Goal: Complete application form

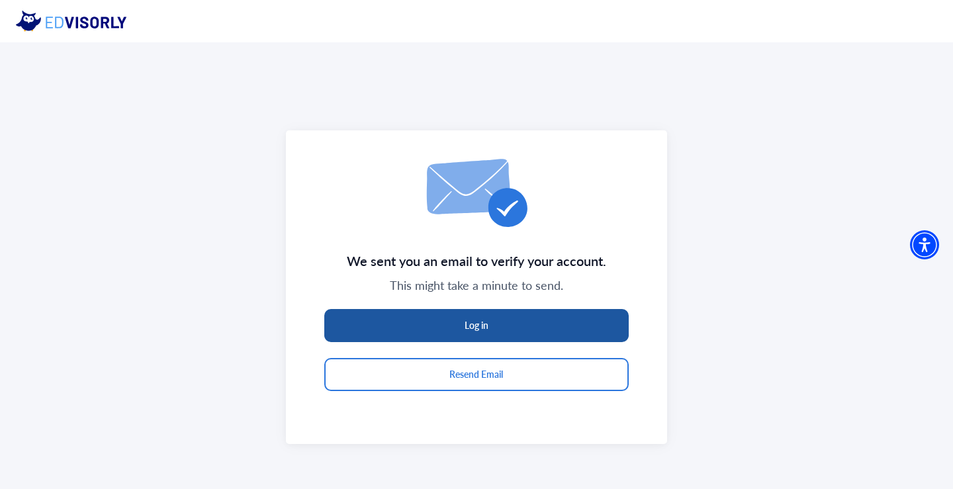
click at [437, 334] on button "Log in" at bounding box center [476, 325] width 305 height 33
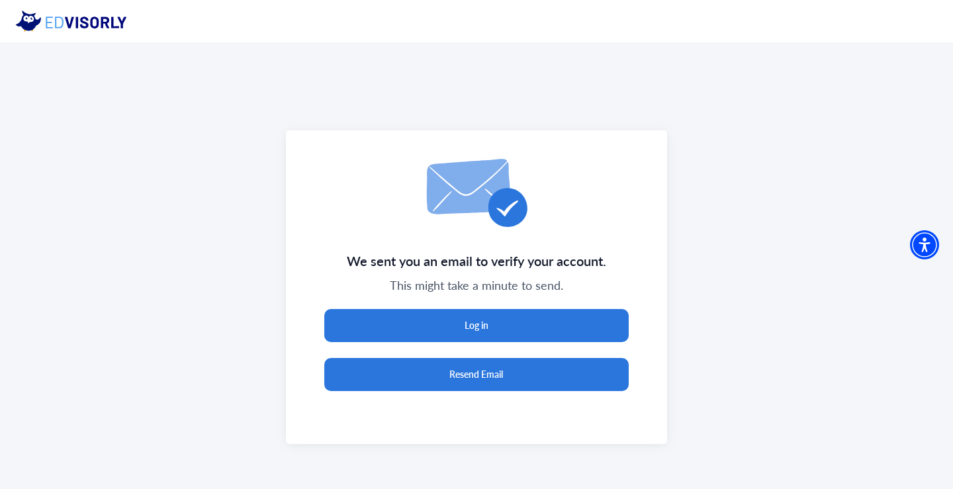
click at [390, 364] on button "Resend Email" at bounding box center [476, 374] width 305 height 33
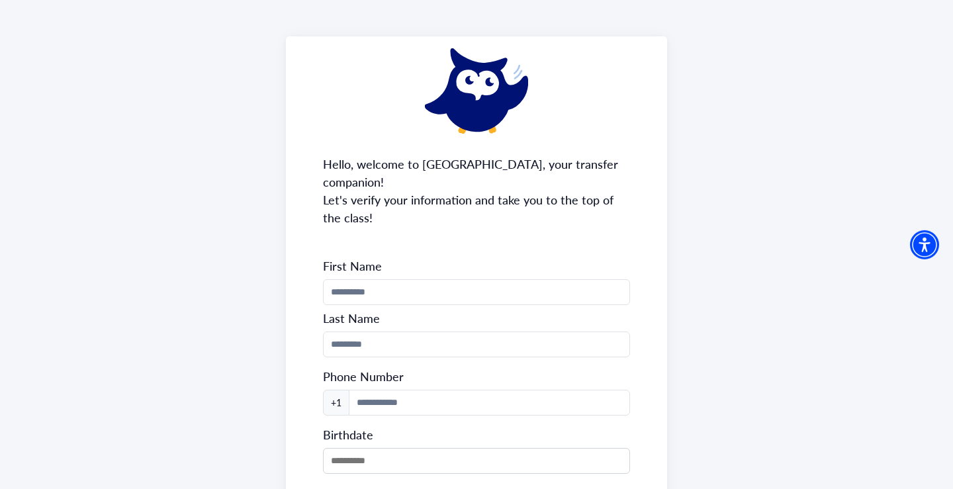
scroll to position [51, 0]
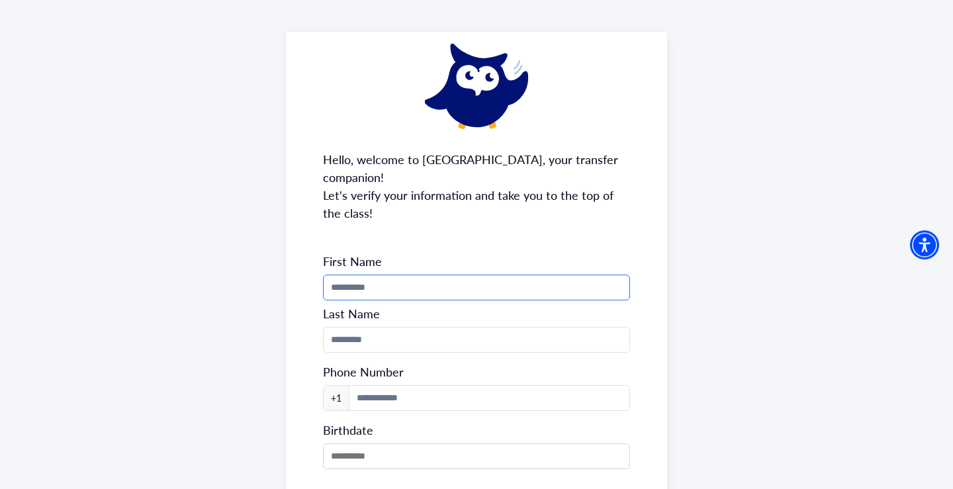
click at [418, 275] on input "Phone Number" at bounding box center [476, 288] width 307 height 26
type input "****"
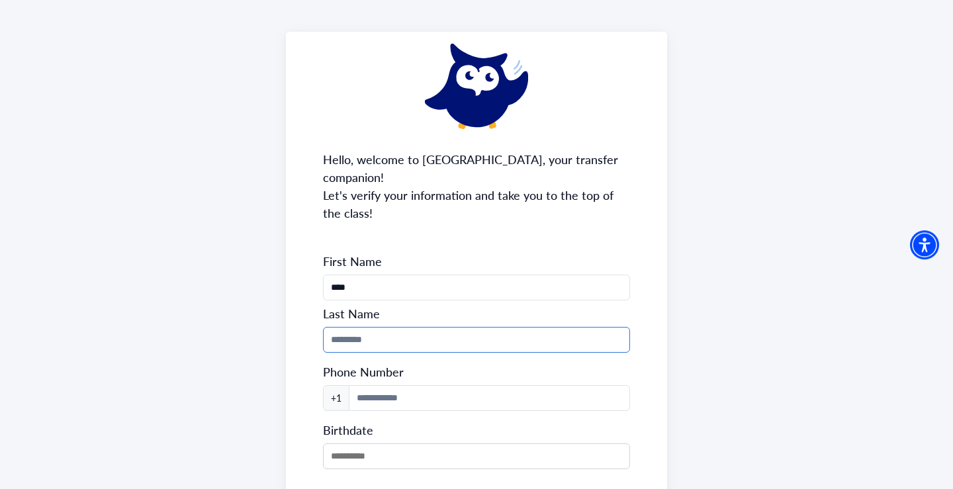
click at [369, 328] on input "Phone Number" at bounding box center [476, 340] width 307 height 26
type input "********"
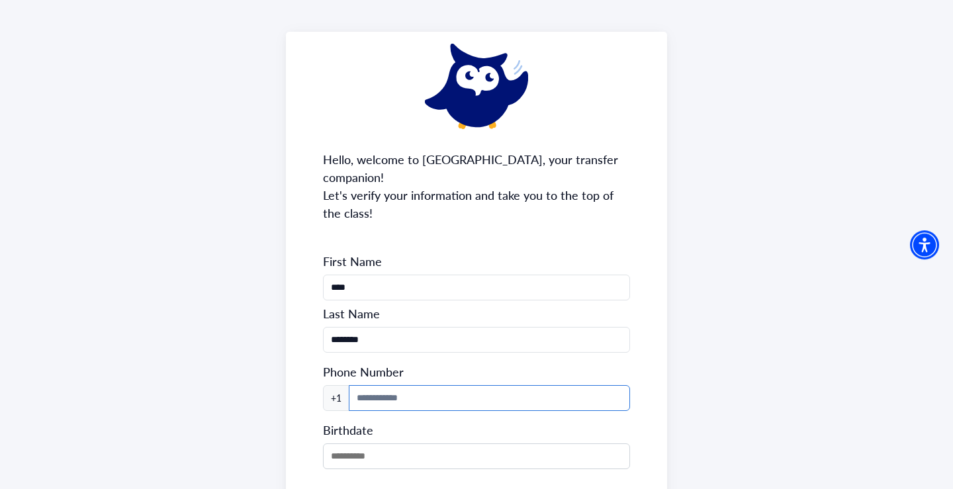
click at [361, 389] on input at bounding box center [489, 398] width 281 height 26
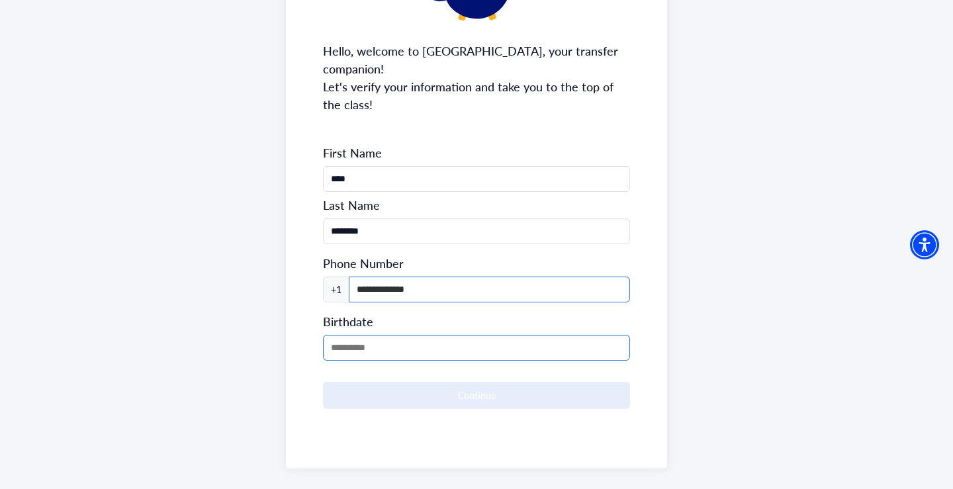
type input "**********"
click at [344, 335] on input "MM/DD/YYYY" at bounding box center [476, 348] width 307 height 26
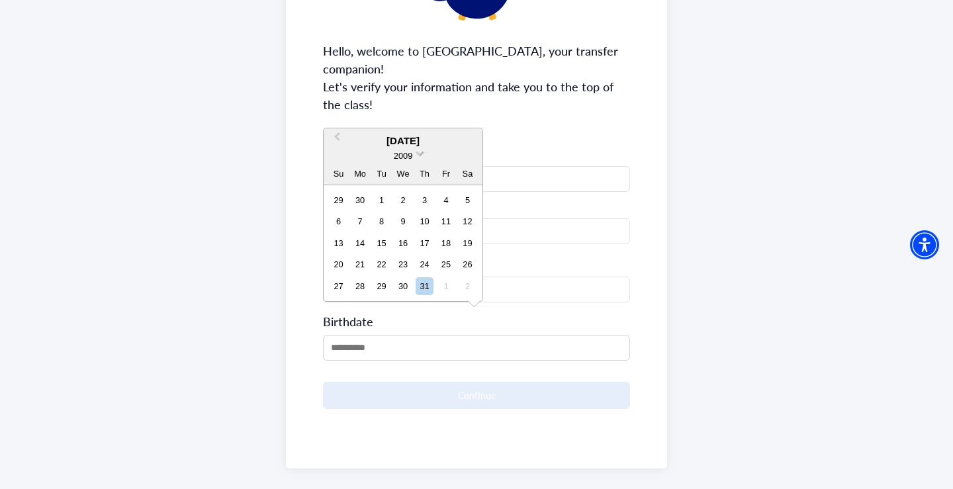
click at [420, 155] on span at bounding box center [420, 152] width 9 height 9
click at [414, 185] on div "2007" at bounding box center [403, 181] width 78 height 13
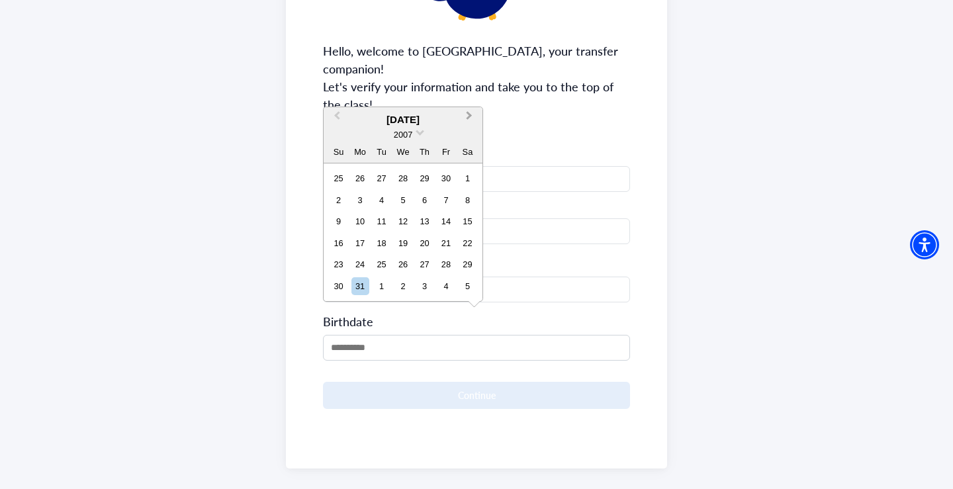
click at [469, 117] on span "Next Month" at bounding box center [469, 119] width 0 height 20
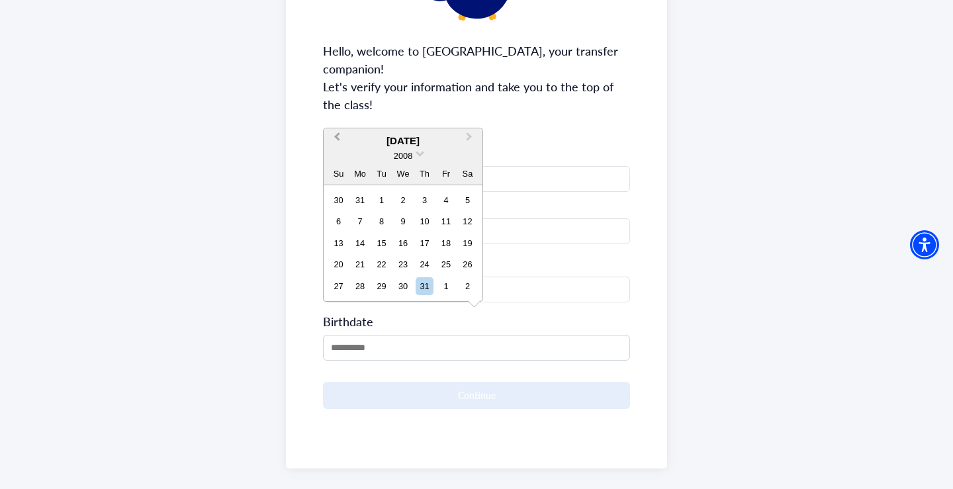
click at [343, 137] on button "Previous Month" at bounding box center [335, 140] width 21 height 21
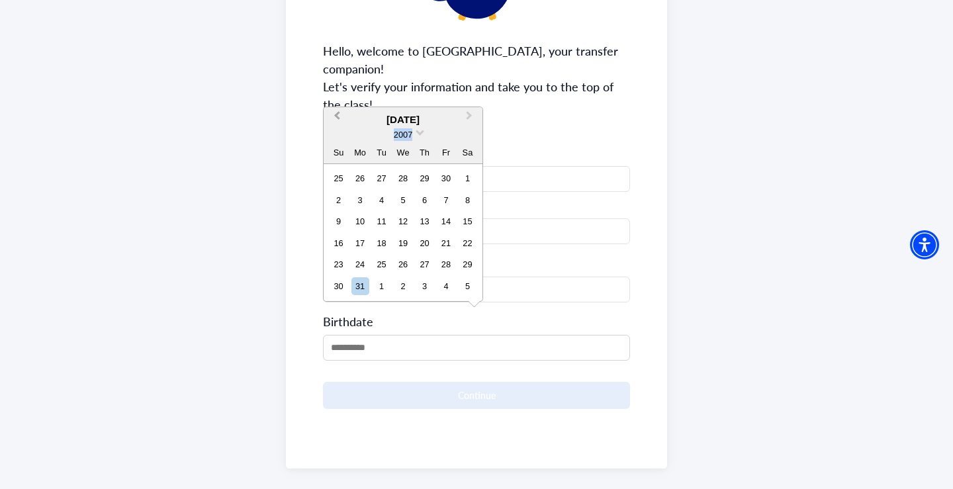
click at [343, 137] on div "2007" at bounding box center [403, 135] width 159 height 14
click at [343, 115] on button "Previous Month" at bounding box center [335, 119] width 21 height 21
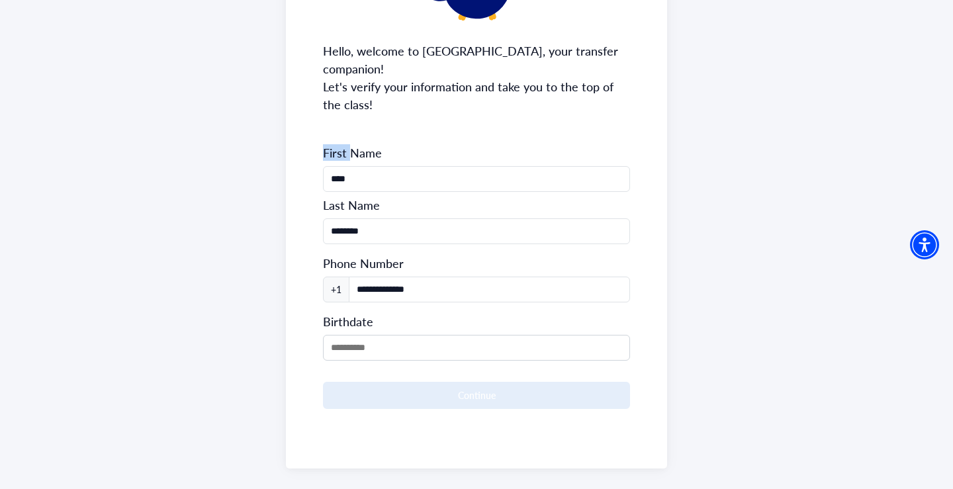
click at [343, 115] on div "**********" at bounding box center [476, 195] width 381 height 545
click at [363, 335] on input "MM/DD/YYYY" at bounding box center [476, 348] width 307 height 26
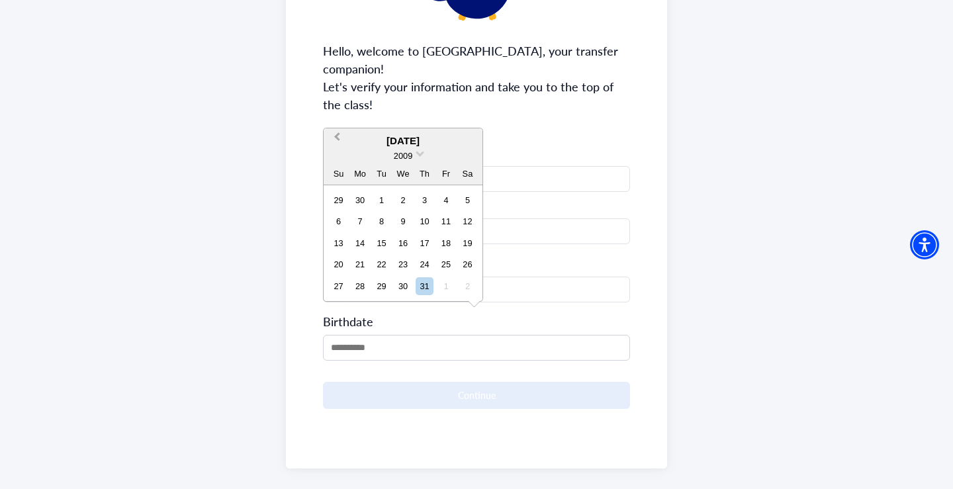
click at [335, 136] on button "Previous Month" at bounding box center [335, 140] width 21 height 21
click at [424, 151] on div "2009" at bounding box center [403, 156] width 159 height 14
click at [420, 155] on span at bounding box center [420, 152] width 9 height 9
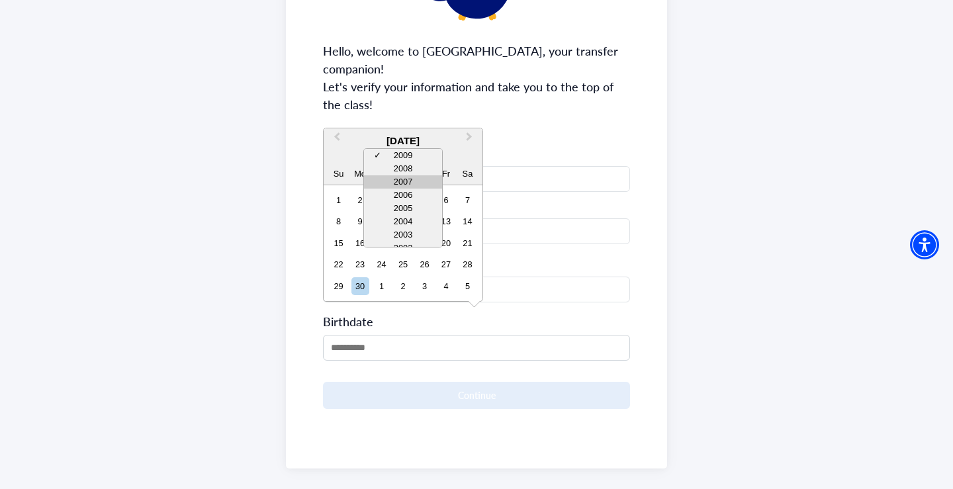
click at [409, 181] on div "2007" at bounding box center [403, 181] width 78 height 13
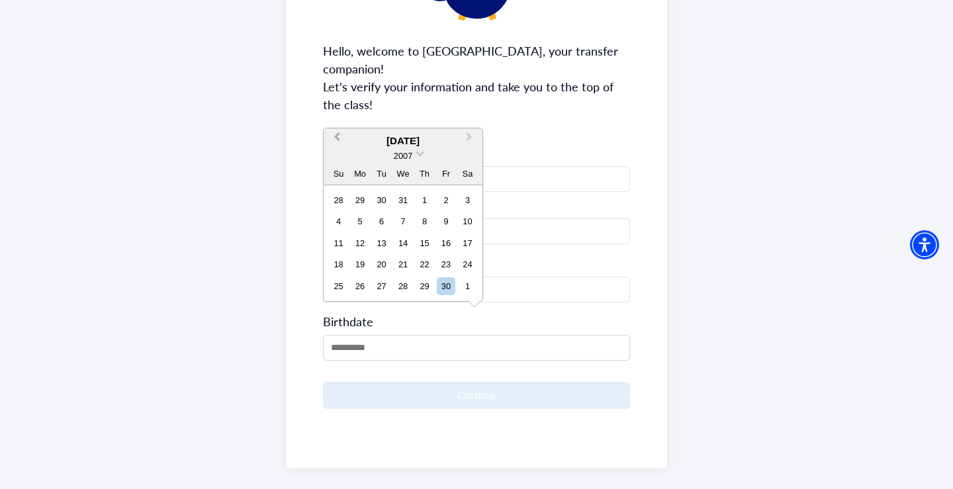
click at [335, 134] on button "Previous Month" at bounding box center [335, 140] width 21 height 21
click at [337, 135] on span "Previous Month" at bounding box center [337, 140] width 0 height 20
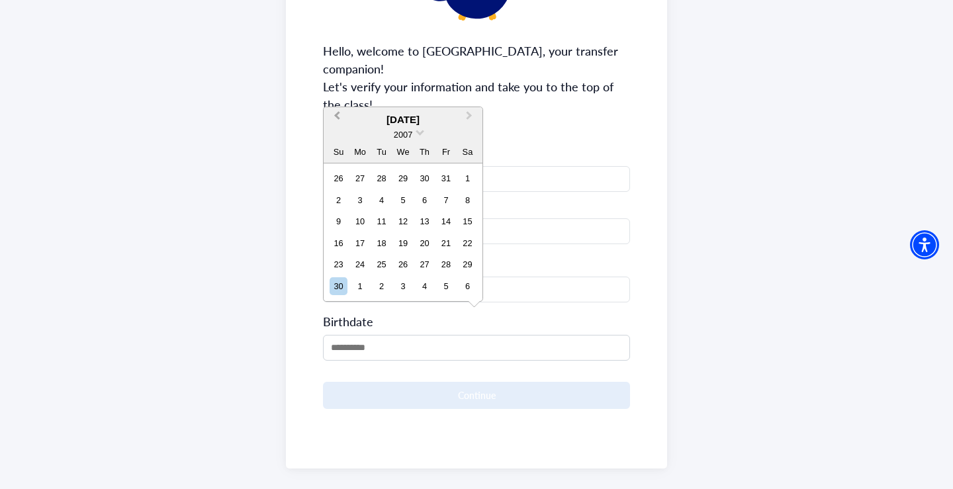
click at [337, 113] on span "Previous Month" at bounding box center [337, 119] width 0 height 20
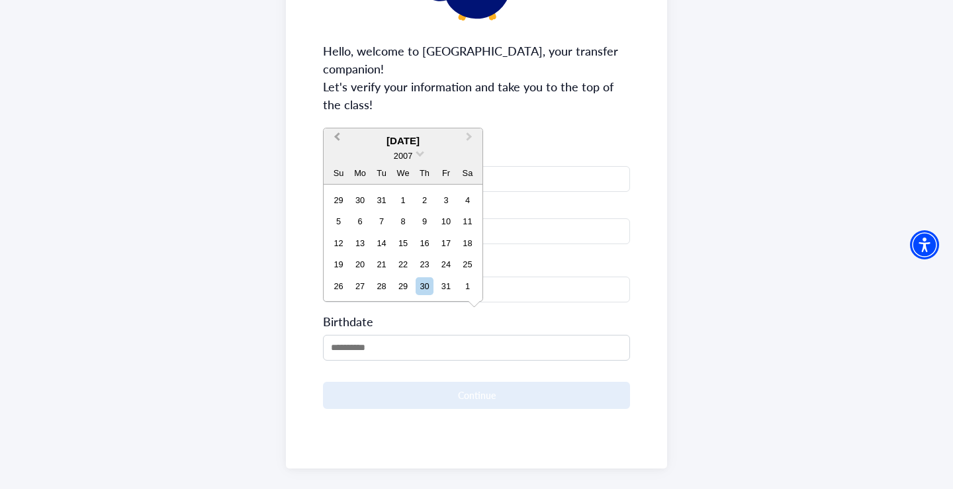
click at [337, 136] on span "Previous Month" at bounding box center [337, 140] width 0 height 20
click at [408, 261] on div "25" at bounding box center [403, 265] width 18 height 18
type input "**********"
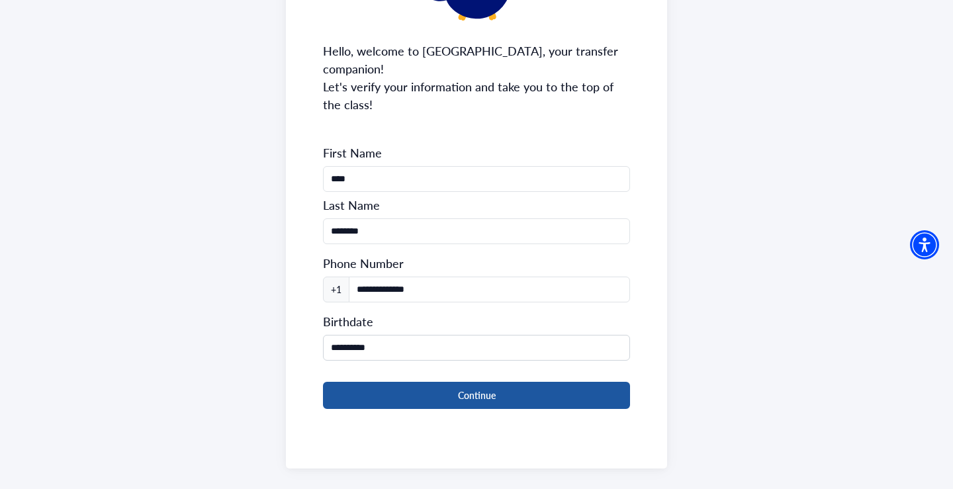
click at [412, 382] on button "Continue" at bounding box center [476, 395] width 307 height 27
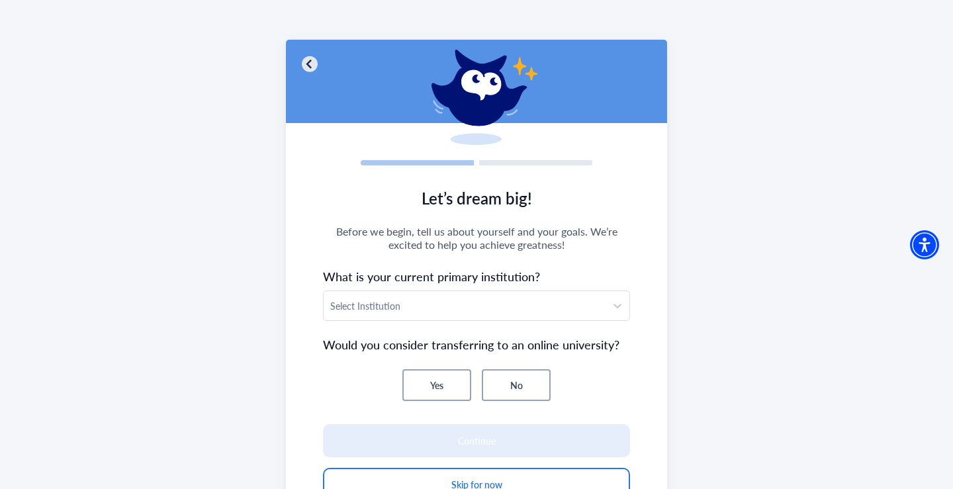
scroll to position [44, 0]
click at [461, 308] on div at bounding box center [464, 305] width 269 height 17
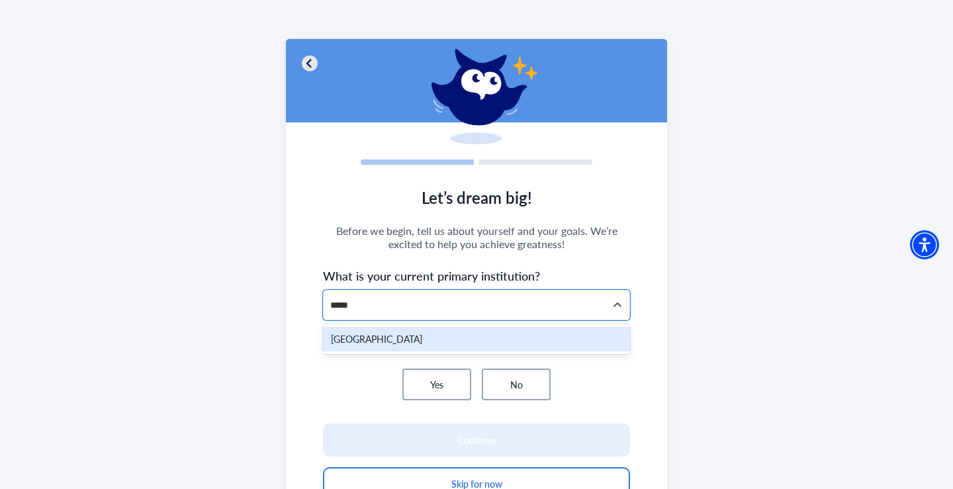
type input "******"
click at [378, 341] on div "Shasta College" at bounding box center [476, 339] width 307 height 24
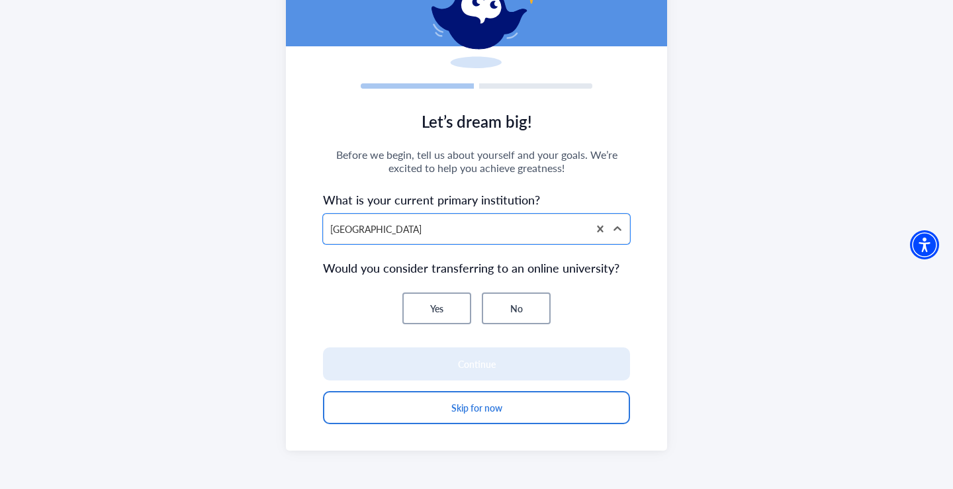
scroll to position [122, 0]
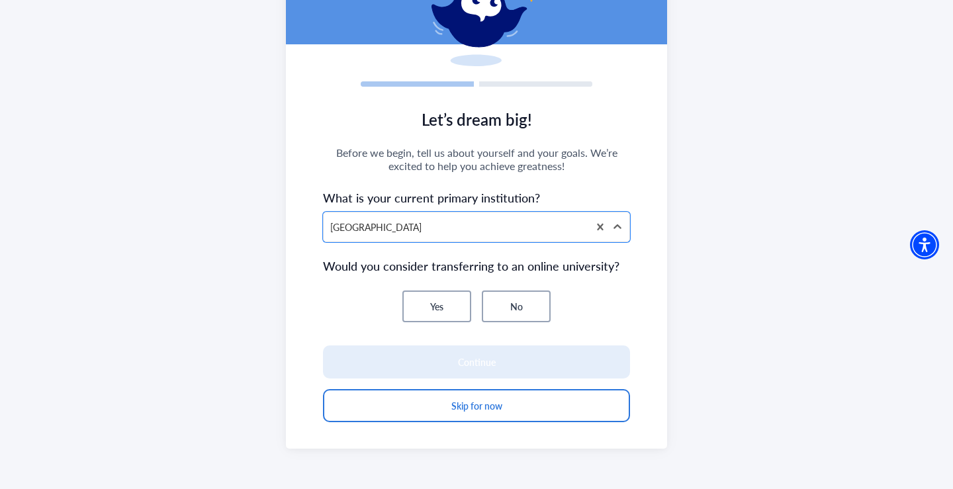
click at [524, 324] on section "Continue Skip for now" at bounding box center [476, 372] width 307 height 100
click at [521, 314] on button "No" at bounding box center [516, 307] width 69 height 32
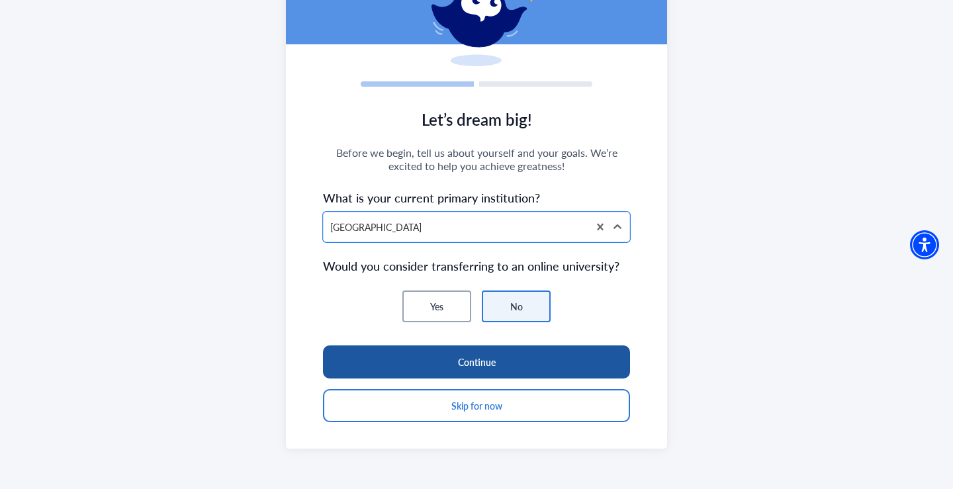
click at [485, 353] on button "Continue" at bounding box center [476, 362] width 307 height 33
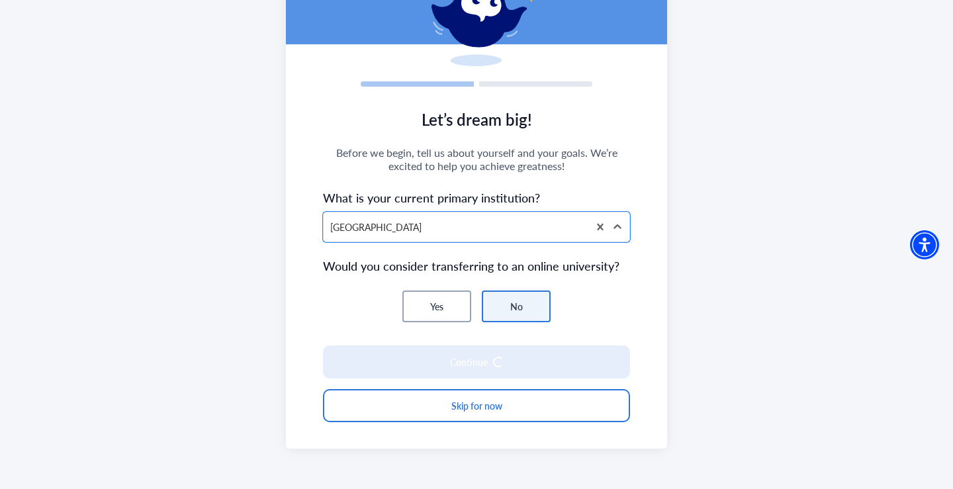
scroll to position [109, 0]
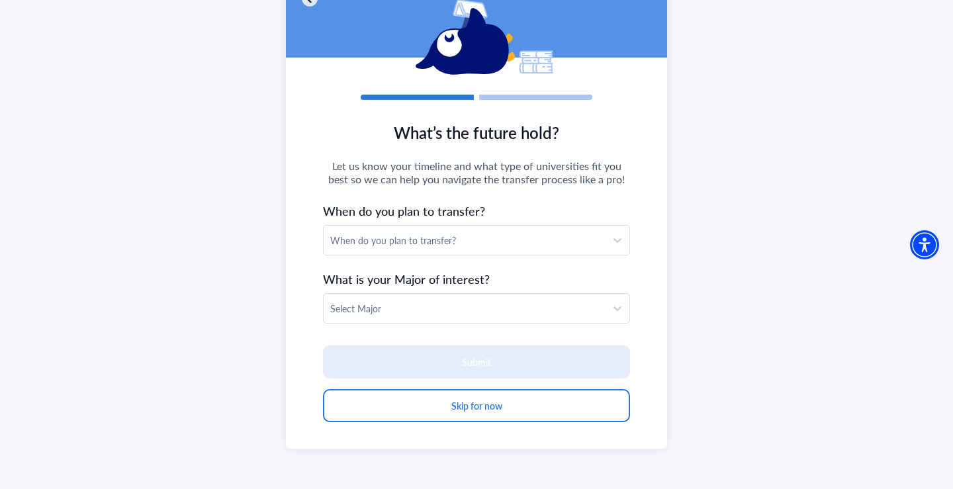
click at [439, 246] on div "When do you plan to transfer?" at bounding box center [464, 241] width 269 height 14
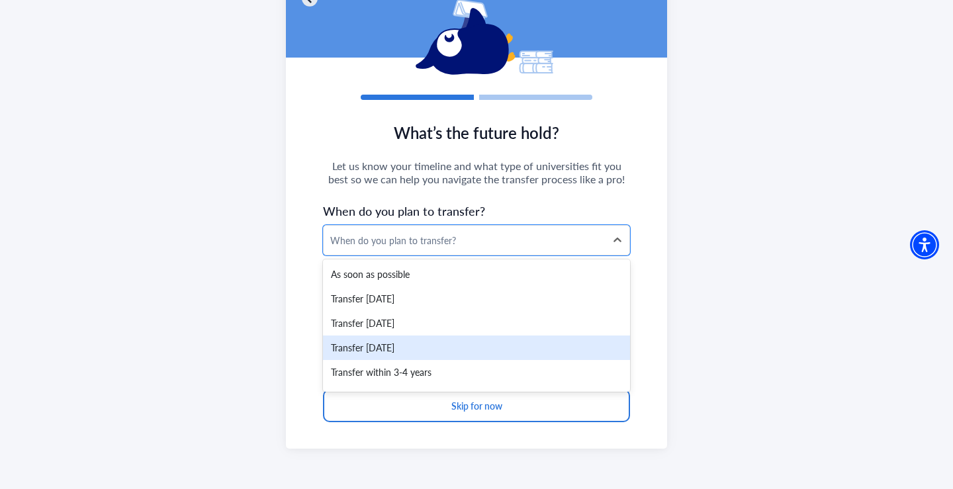
click at [400, 356] on div "Transfer within 2 years" at bounding box center [476, 348] width 307 height 24
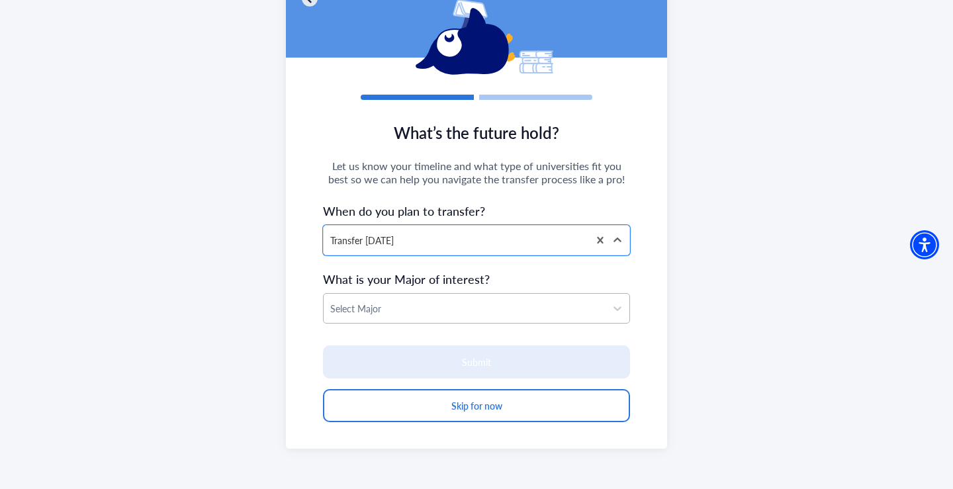
click at [453, 316] on div at bounding box center [464, 309] width 269 height 17
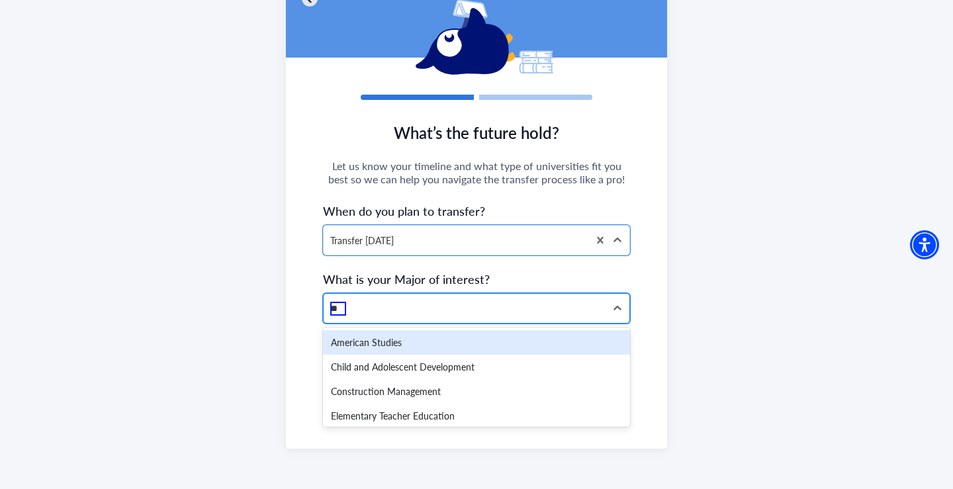
type input "***"
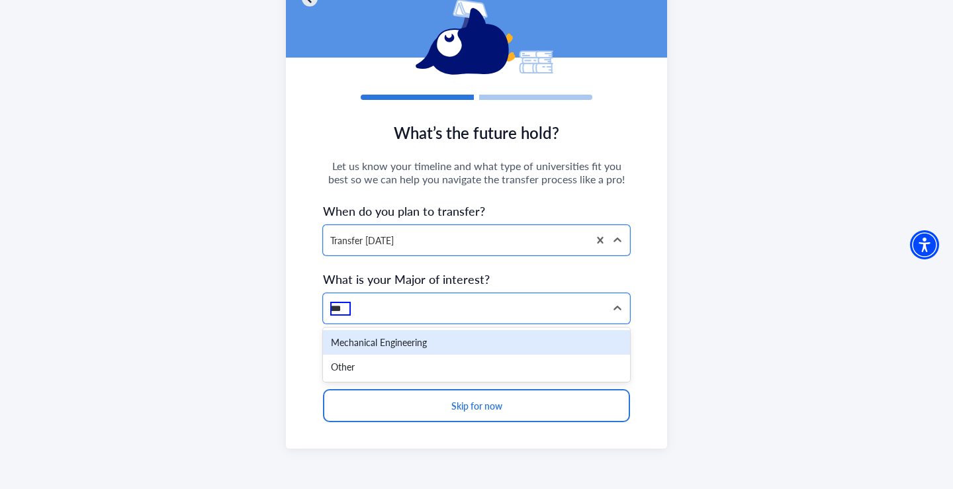
click at [418, 336] on div "Mechanical Engineering" at bounding box center [476, 342] width 307 height 24
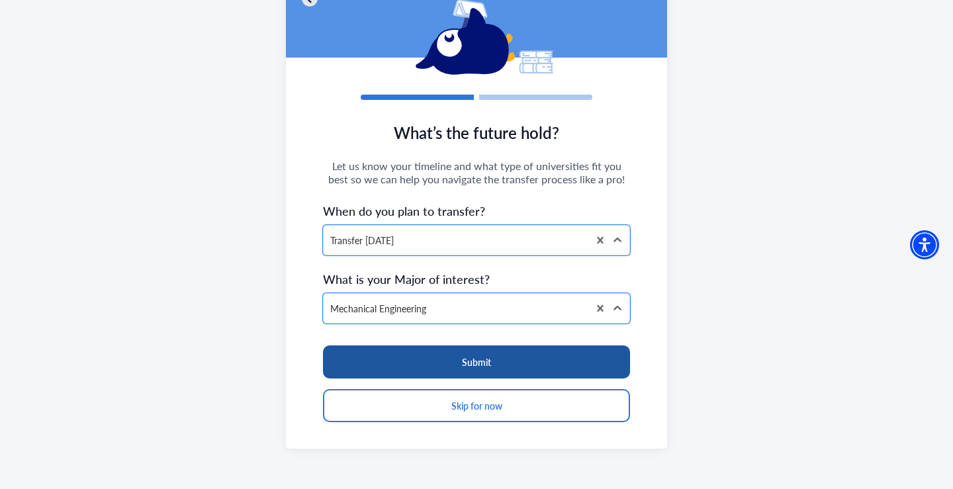
click at [422, 368] on button "Submit" at bounding box center [476, 362] width 307 height 33
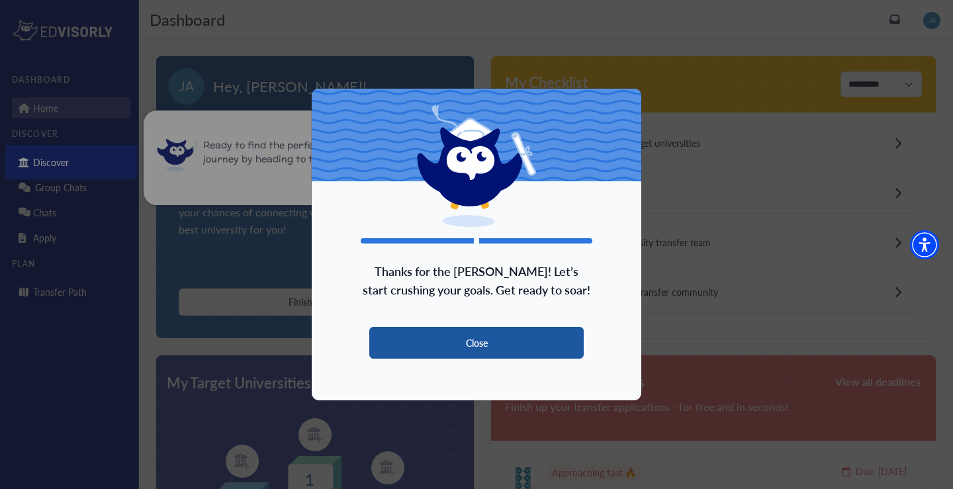
click at [480, 346] on button "Close" at bounding box center [476, 343] width 214 height 32
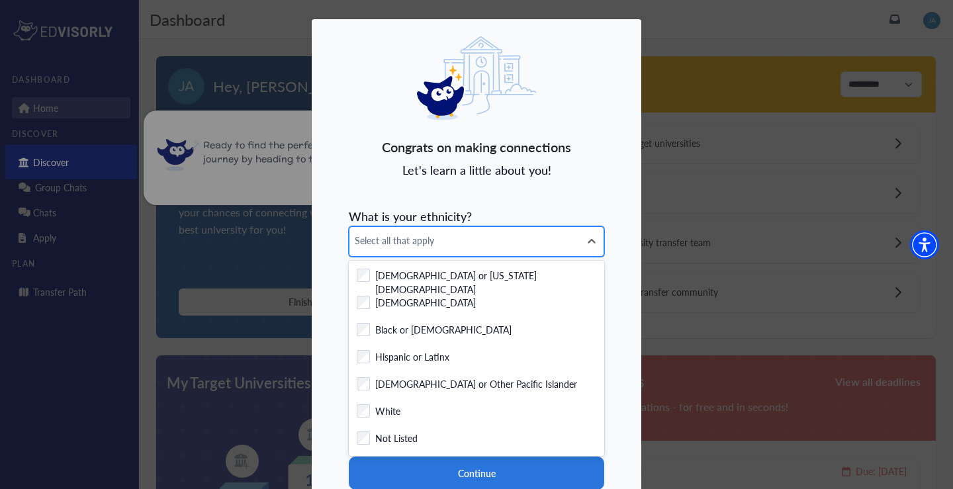
click at [462, 242] on span "Select all that apply" at bounding box center [465, 241] width 220 height 14
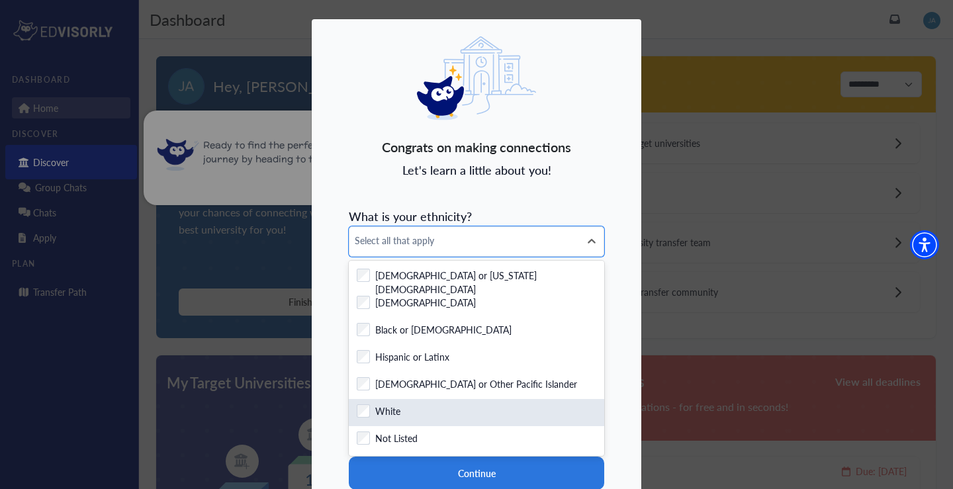
click at [385, 415] on label "White" at bounding box center [387, 412] width 25 height 17
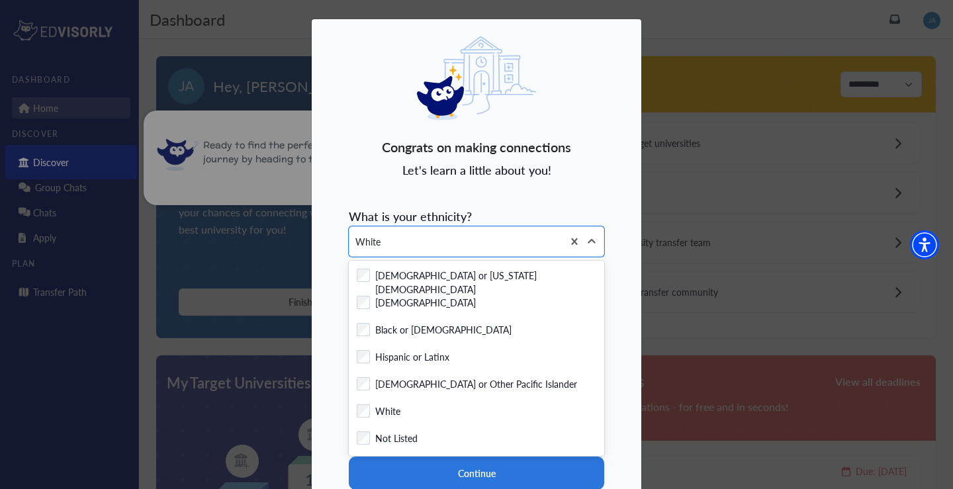
click at [623, 416] on div "Congrats on making connections Let's learn a little about you! What is your eth…" at bounding box center [476, 294] width 331 height 551
click at [595, 245] on icon at bounding box center [591, 241] width 13 height 13
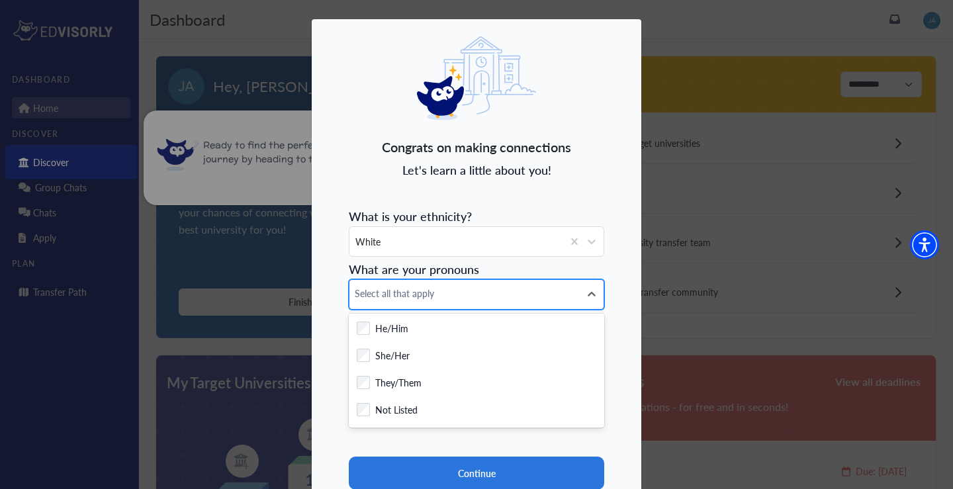
click at [463, 297] on span "Select all that apply" at bounding box center [465, 294] width 220 height 14
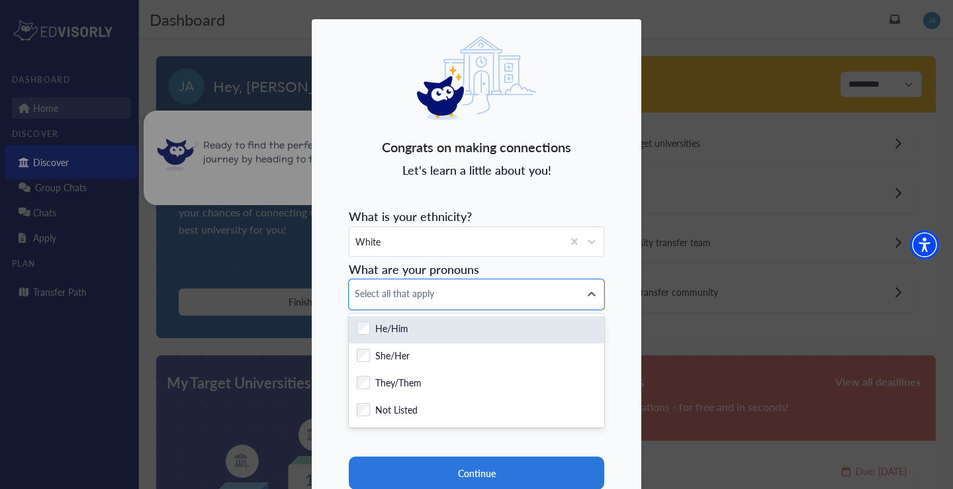
click at [414, 335] on div "Checkbox field He/Him" at bounding box center [477, 330] width 240 height 17
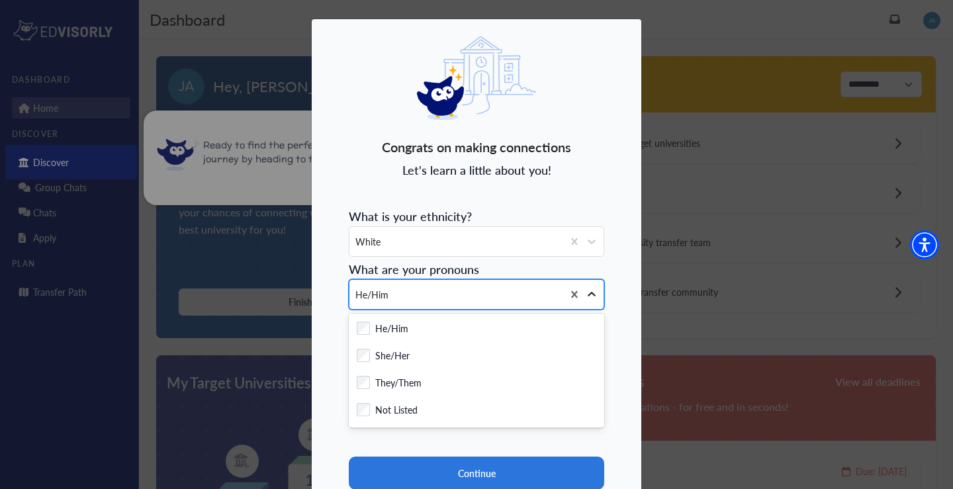
click at [593, 293] on icon at bounding box center [592, 294] width 8 height 5
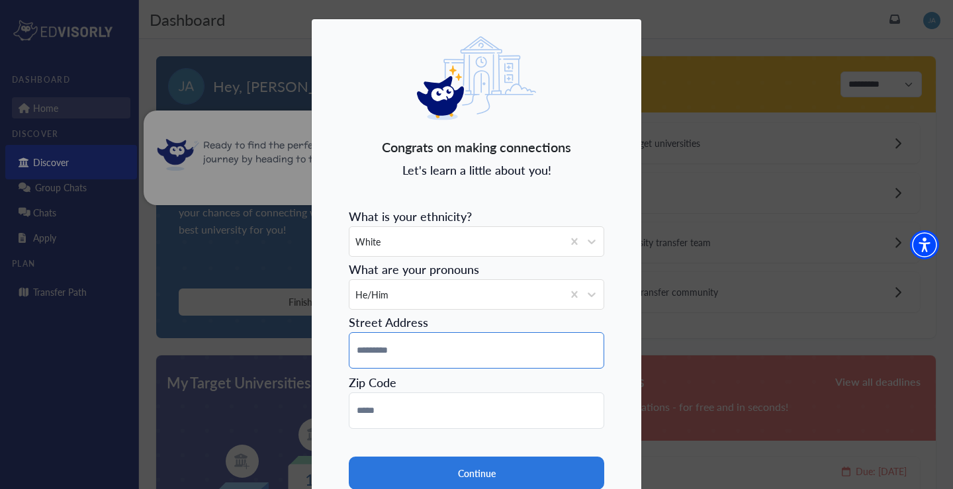
click at [485, 353] on input at bounding box center [477, 350] width 256 height 36
type input "**********"
click at [424, 408] on input at bounding box center [477, 411] width 256 height 36
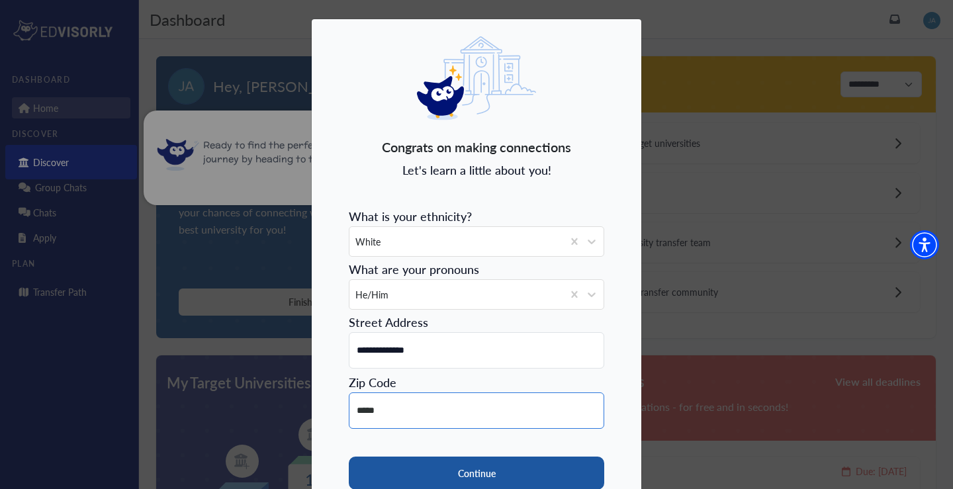
type input "*****"
click at [391, 457] on button "Continue" at bounding box center [477, 473] width 256 height 33
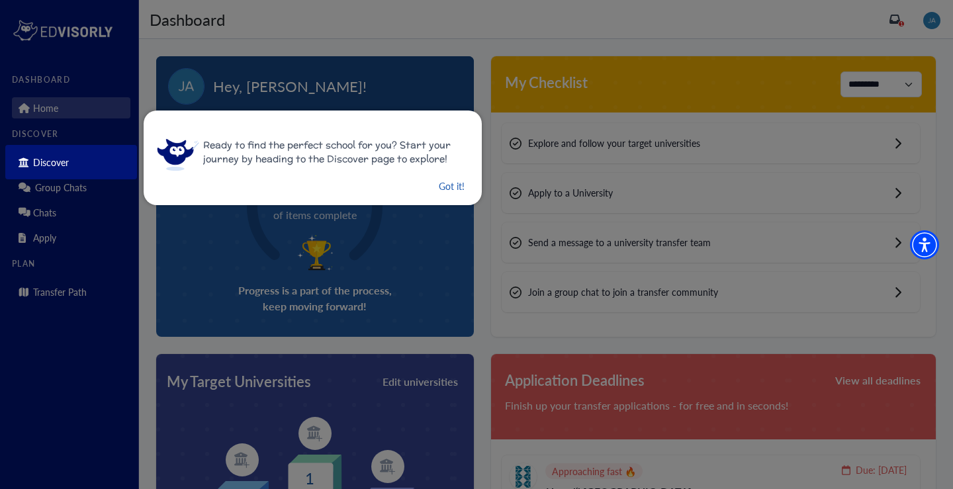
click at [451, 184] on button "Got it!" at bounding box center [452, 186] width 28 height 17
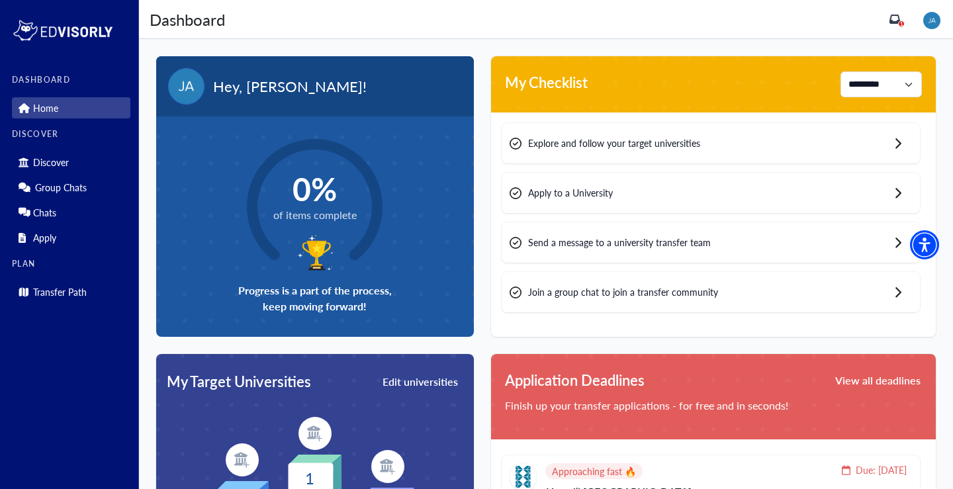
click at [733, 151] on div "Explore and follow your target universities" at bounding box center [711, 143] width 418 height 40
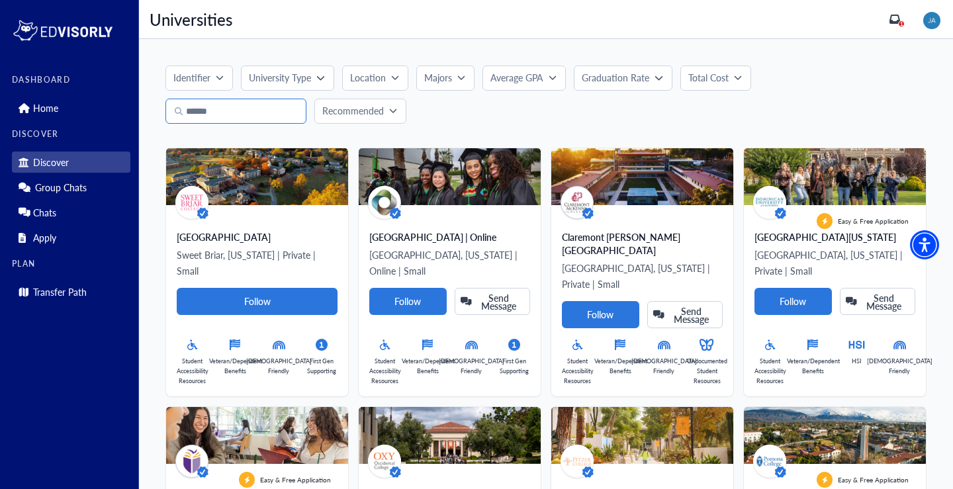
click at [217, 114] on input "Search" at bounding box center [235, 111] width 141 height 25
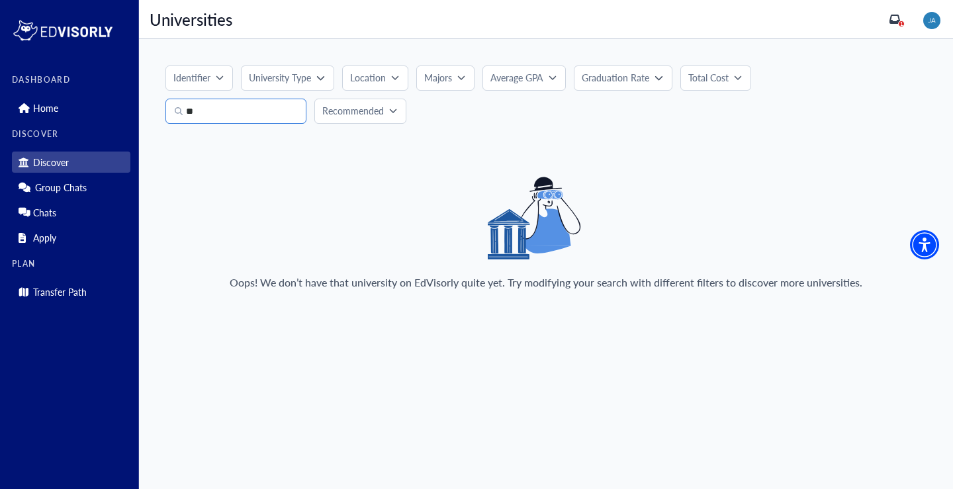
type input "*"
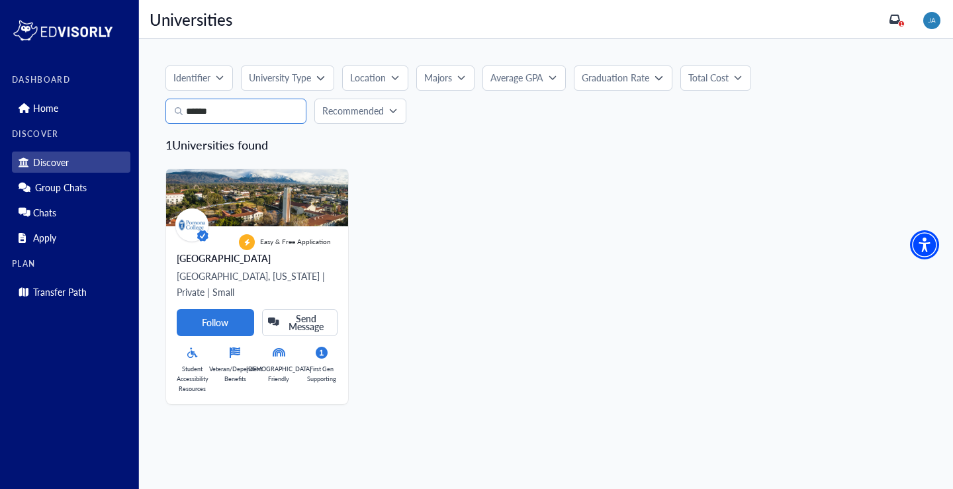
drag, startPoint x: 231, startPoint y: 118, endPoint x: 167, endPoint y: 126, distance: 64.1
click at [167, 124] on input "******" at bounding box center [235, 111] width 141 height 25
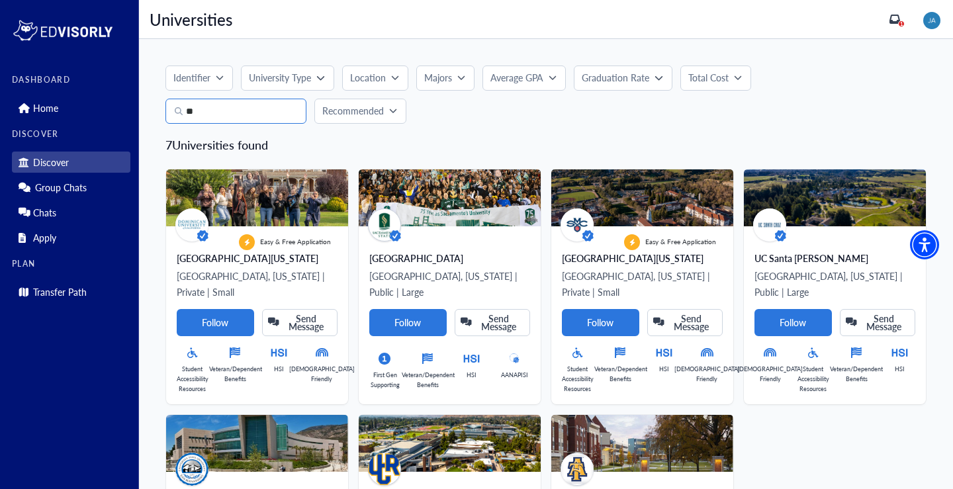
type input "*"
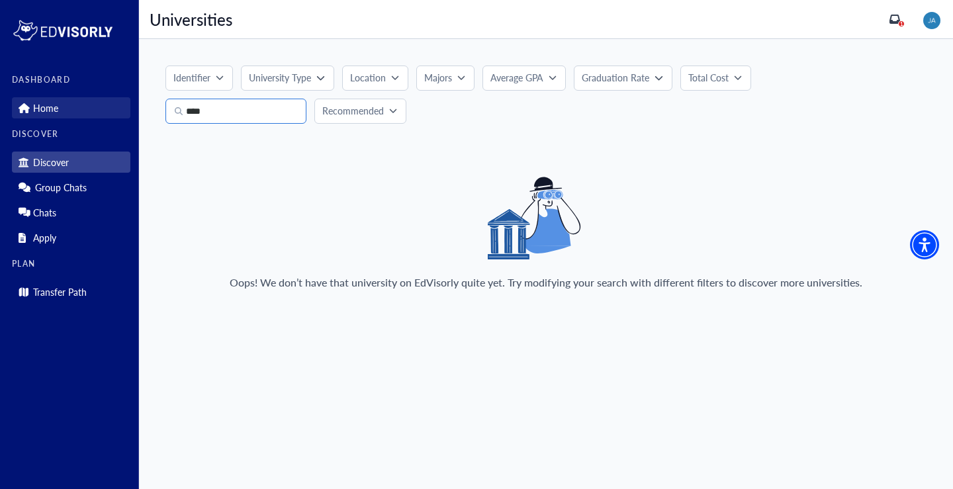
type input "****"
click at [54, 106] on p "Home" at bounding box center [45, 108] width 25 height 11
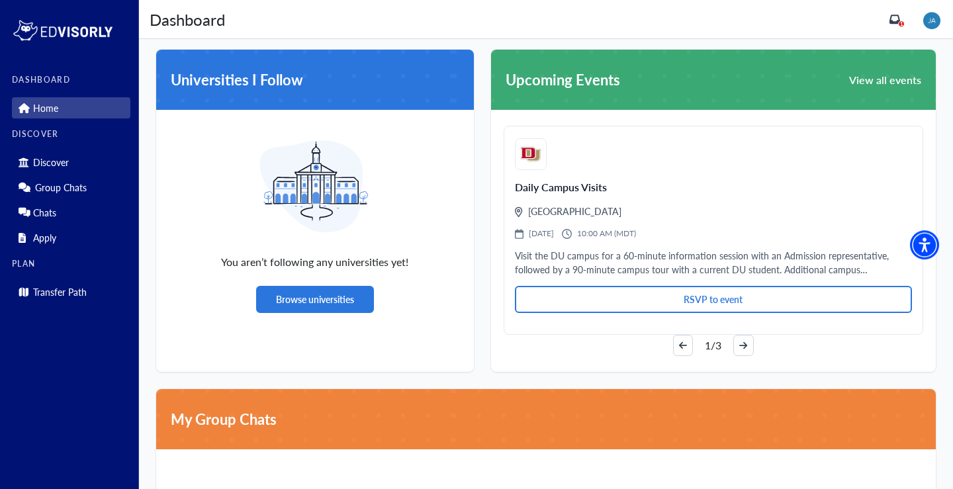
scroll to position [795, 0]
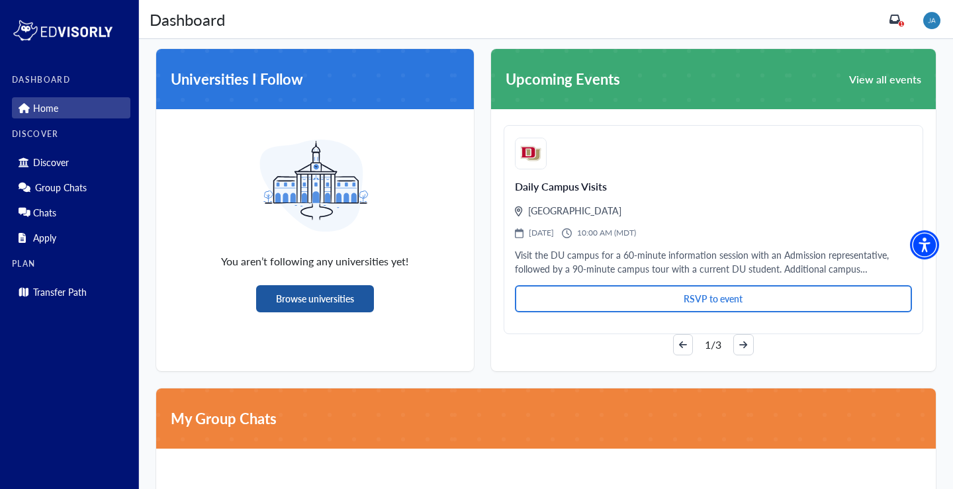
click at [330, 297] on button "Browse universities" at bounding box center [315, 298] width 118 height 27
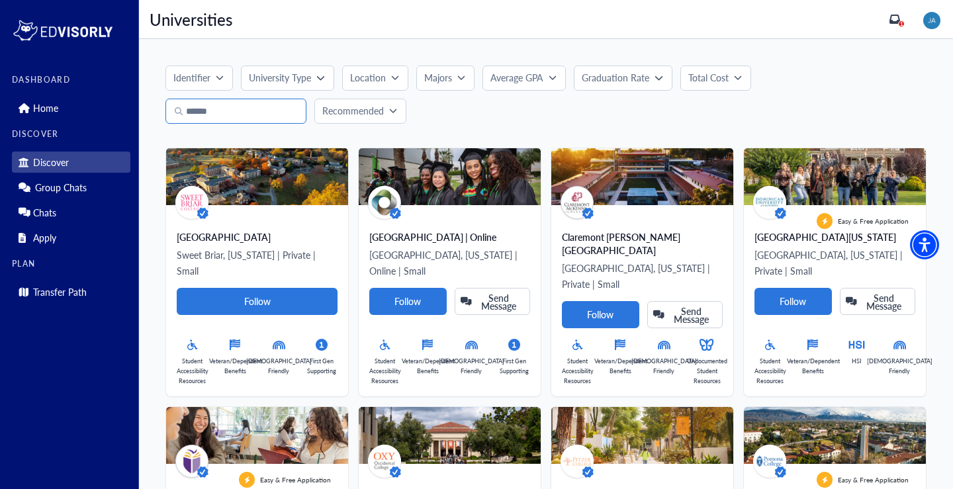
click at [228, 105] on input "Search" at bounding box center [235, 111] width 141 height 25
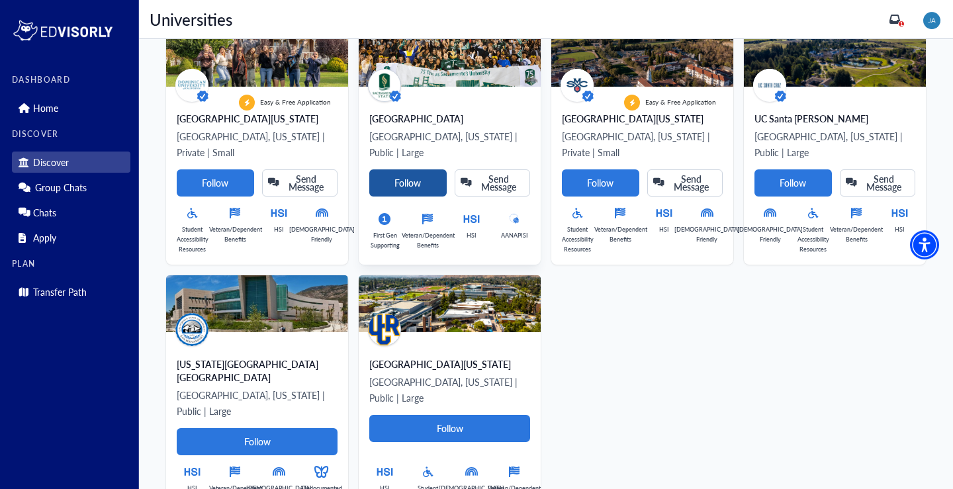
scroll to position [140, 0]
type input "**********"
click at [56, 107] on p "Home" at bounding box center [45, 108] width 25 height 11
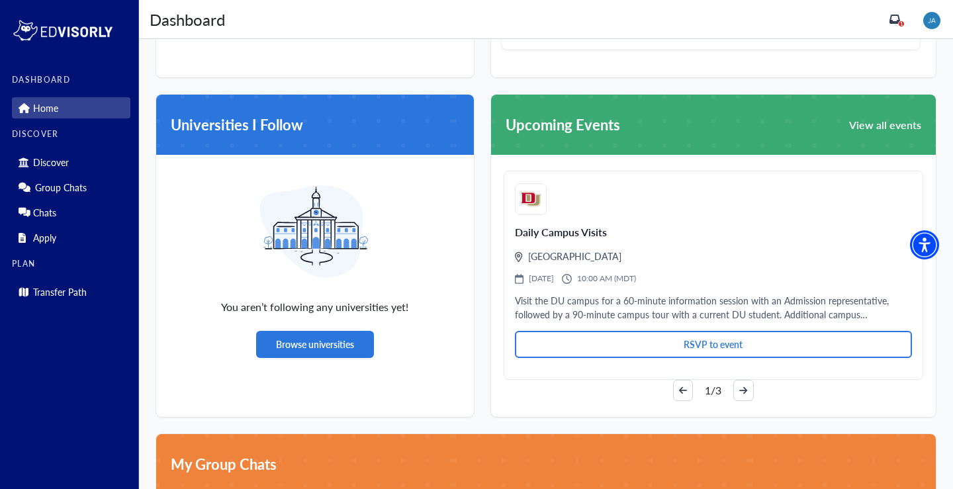
scroll to position [991, 0]
